Goal: Transaction & Acquisition: Purchase product/service

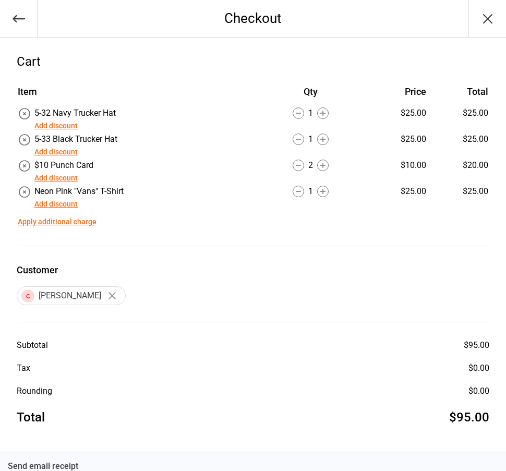
drag, startPoint x: 0, startPoint y: 0, endPoint x: 323, endPoint y: 127, distance: 346.6
click at [323, 126] on td "1" at bounding box center [310, 119] width 106 height 25
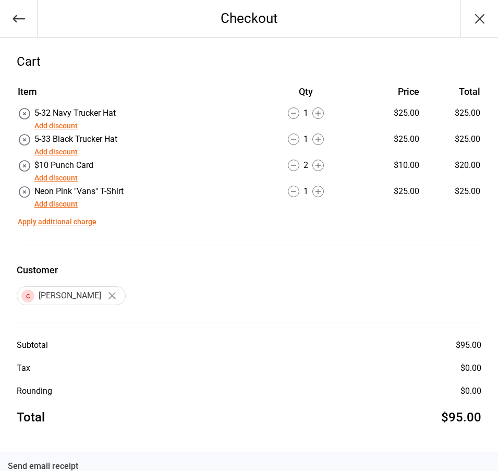
click at [469, 15] on button "button" at bounding box center [479, 18] width 38 height 37
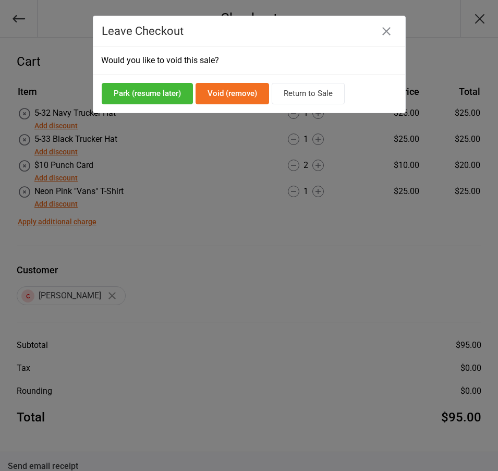
click at [222, 88] on button "Void (remove)" at bounding box center [231, 93] width 73 height 21
